Goal: Information Seeking & Learning: Learn about a topic

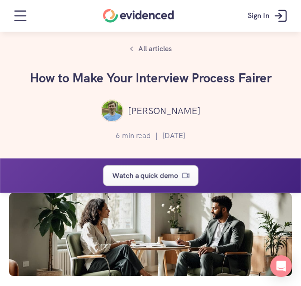
scroll to position [2134, 0]
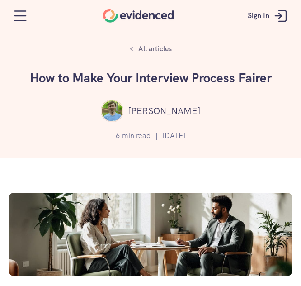
click at [252, 157] on div "All articles How to Make Your Interview Process Fairer [PERSON_NAME] 6 min read…" at bounding box center [150, 79] width 301 height 158
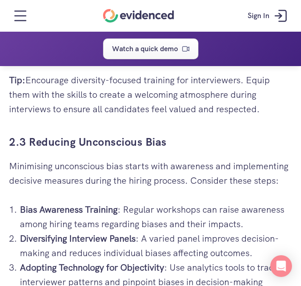
scroll to position [1844, 0]
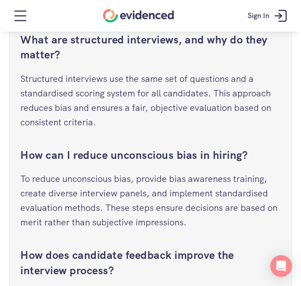
scroll to position [3399, 0]
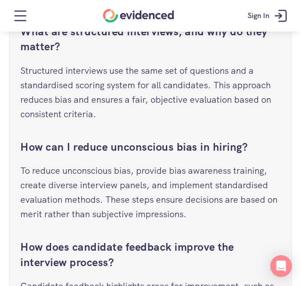
click at [145, 54] on h3 "What are structured interviews, and why do they matter?" at bounding box center [150, 39] width 260 height 30
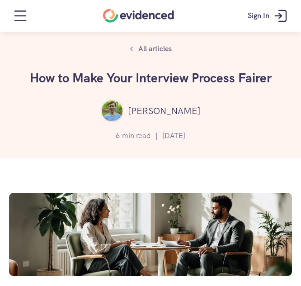
scroll to position [36, 0]
